Goal: Navigation & Orientation: Find specific page/section

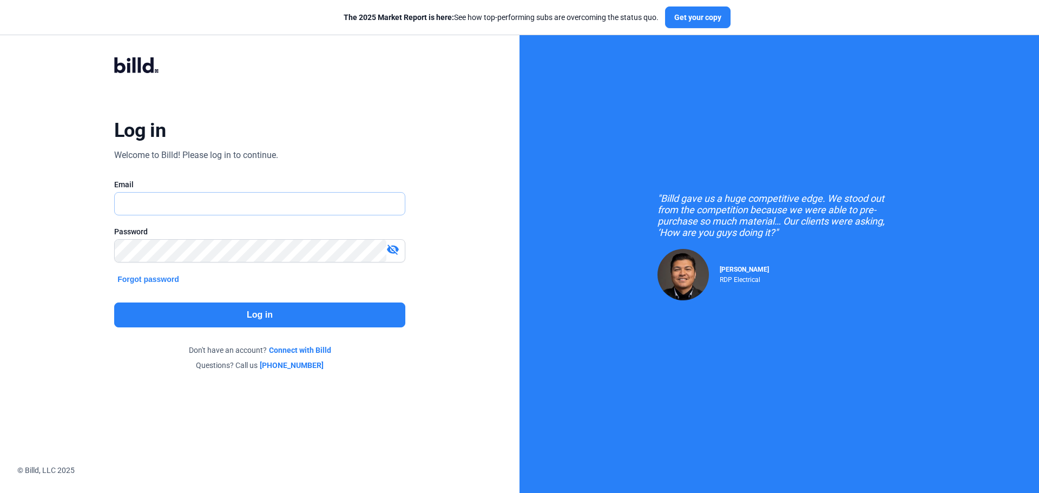
type input "[PERSON_NAME][EMAIL_ADDRESS][DOMAIN_NAME]"
click at [281, 332] on div "Log in Welcome to Billd! Please log in to continue. Email [PERSON_NAME][EMAIL_A…" at bounding box center [259, 213] width 374 height 355
click at [283, 321] on button "Log in" at bounding box center [259, 314] width 291 height 25
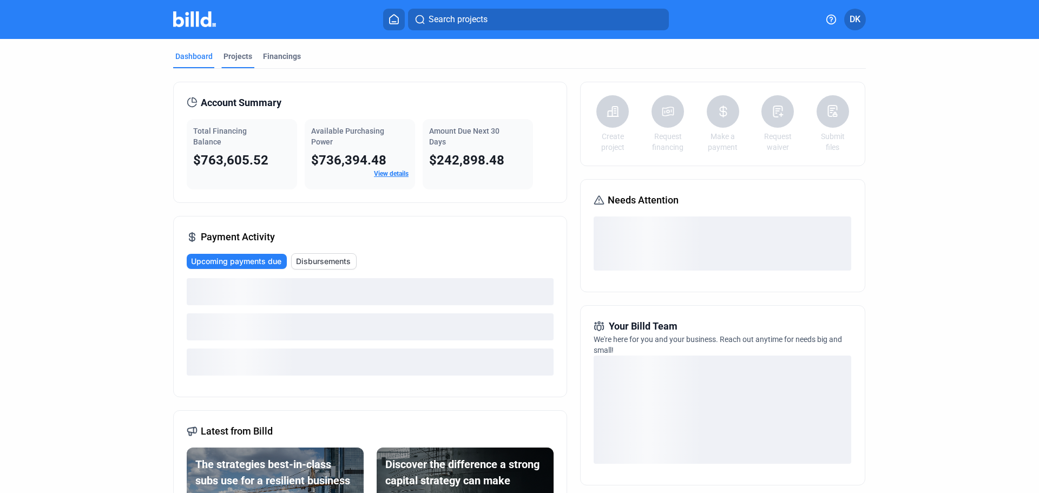
click at [235, 52] on div "Projects" at bounding box center [237, 56] width 29 height 11
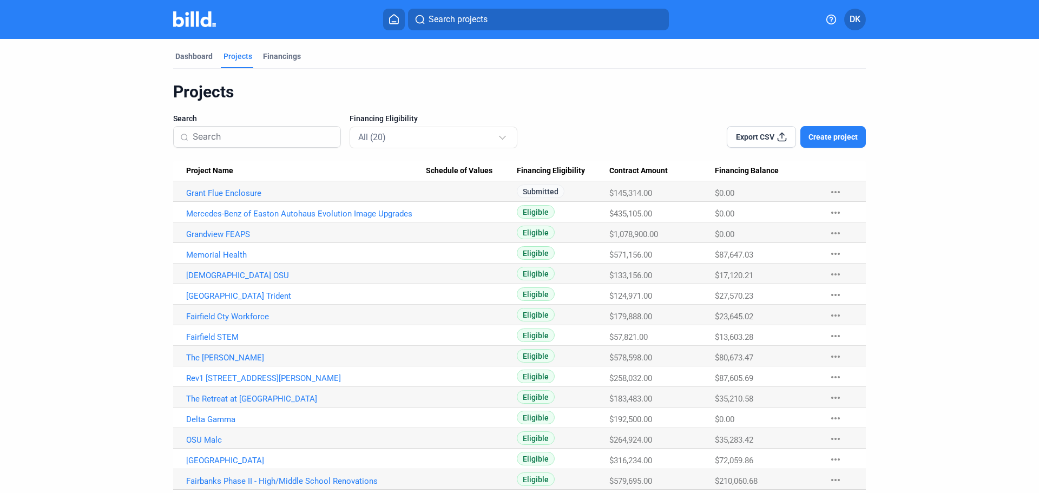
click at [220, 166] on Name "Project Name" at bounding box center [299, 171] width 253 height 21
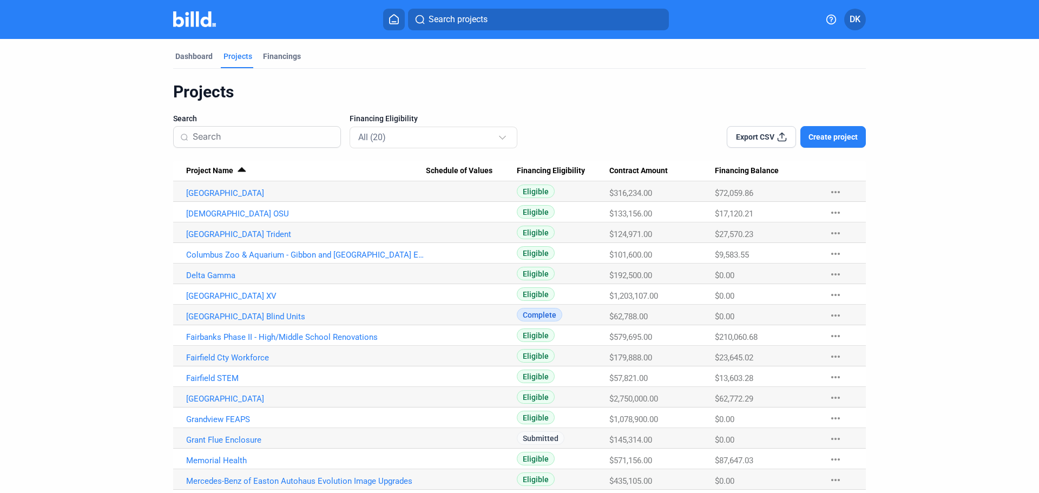
scroll to position [127, 0]
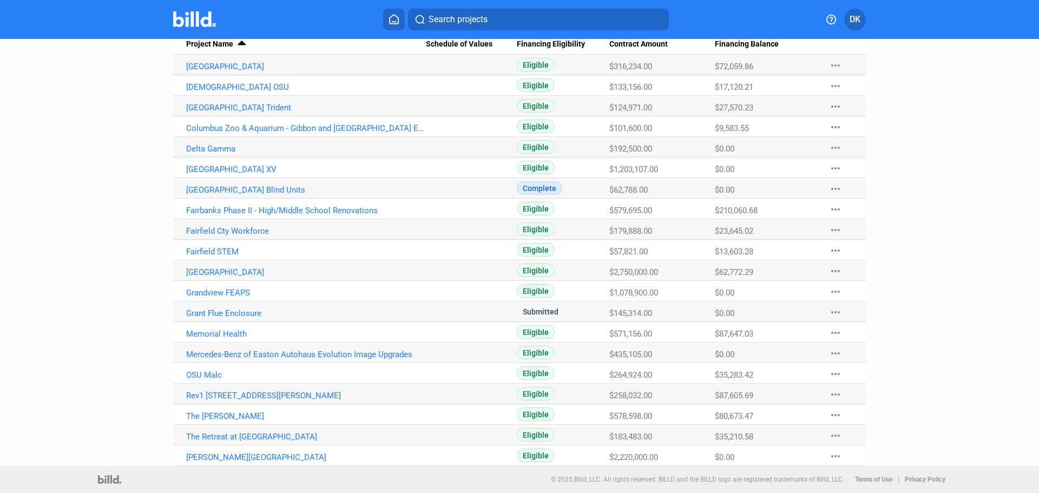
click at [242, 452] on Name "Thomas Worthington High School" at bounding box center [299, 455] width 253 height 21
